Goal: Task Accomplishment & Management: Complete application form

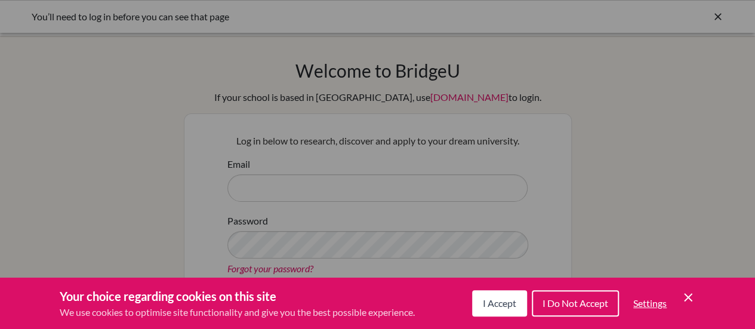
click at [508, 302] on span "I Accept" at bounding box center [499, 302] width 33 height 11
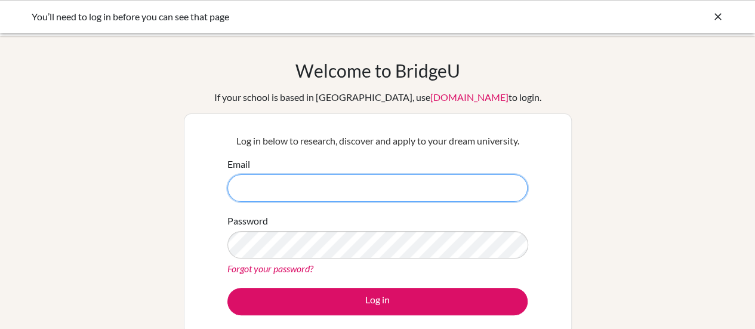
click at [445, 187] on input "Email" at bounding box center [377, 187] width 300 height 27
click at [347, 188] on input "angelique.davidson@student.bbs,[DOMAIN_NAME]" at bounding box center [377, 187] width 300 height 27
click at [333, 186] on input "[EMAIL_ADDRESS][DOMAIN_NAME]" at bounding box center [377, 187] width 300 height 27
type input "angelique.davidson@bbs.edu.kw"
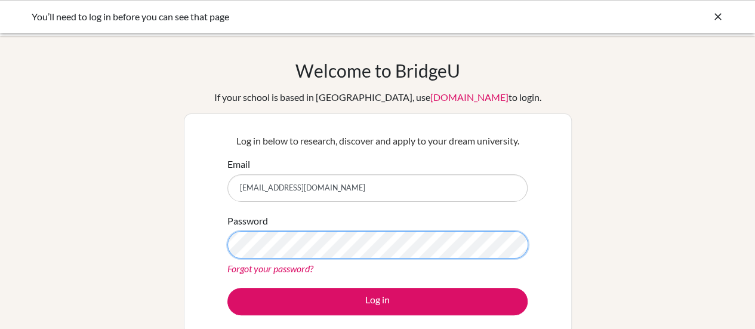
click at [227, 288] on button "Log in" at bounding box center [377, 301] width 300 height 27
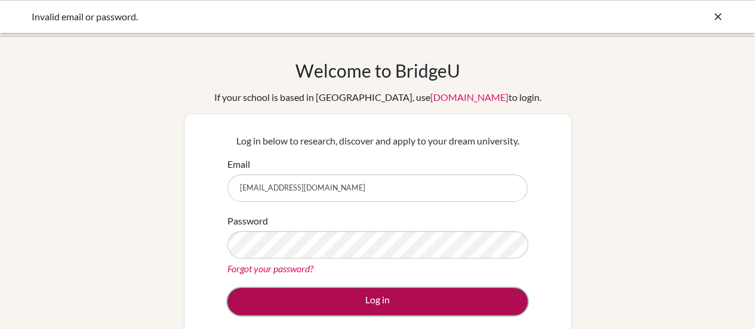
click at [311, 294] on button "Log in" at bounding box center [377, 301] width 300 height 27
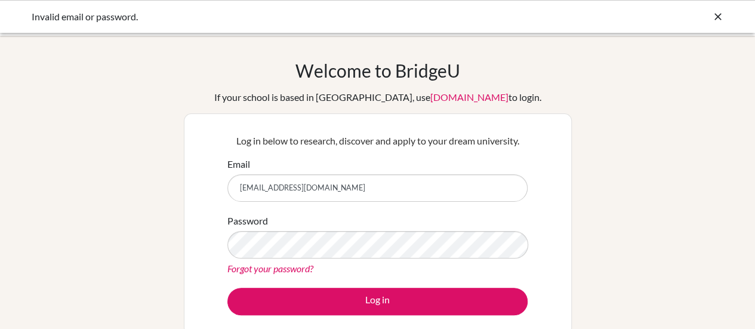
click at [308, 186] on input "angelique.davidson@bbs.edu.kw" at bounding box center [377, 187] width 300 height 27
click at [309, 189] on input "angelique.davidson@ student.bbs.edu.kw" at bounding box center [377, 187] width 300 height 27
type input "angelique.davidson@student.bbs.edu.kw"
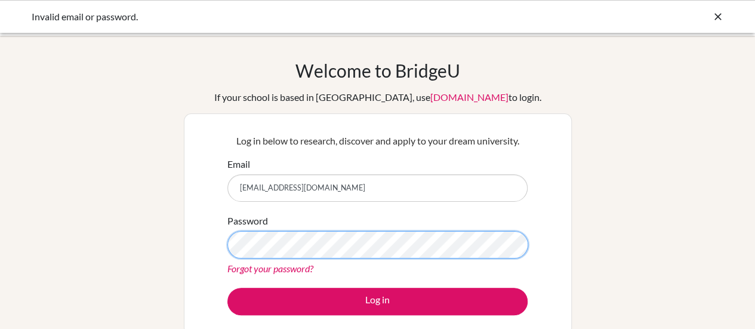
click at [227, 288] on button "Log in" at bounding box center [377, 301] width 300 height 27
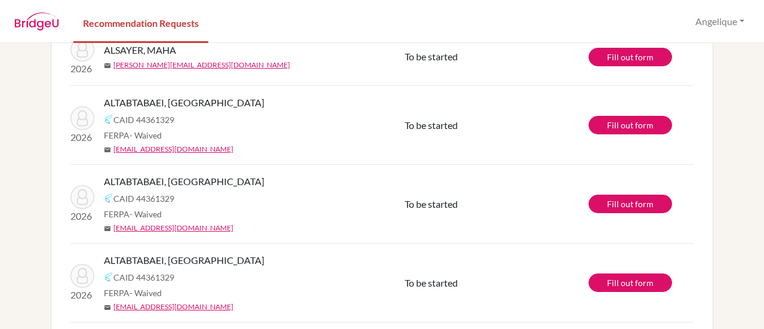
scroll to position [296, 0]
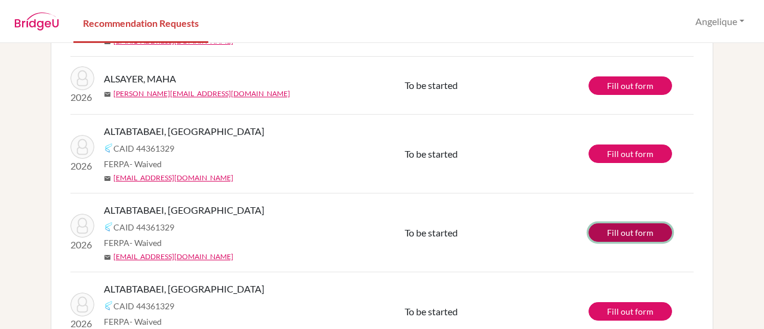
click at [637, 229] on link "Fill out form" at bounding box center [630, 232] width 84 height 18
